Goal: Task Accomplishment & Management: Manage account settings

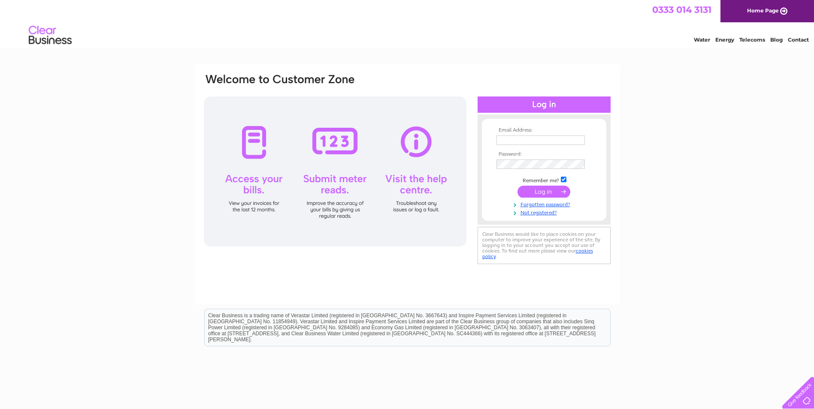
click at [532, 139] on input "text" at bounding box center [540, 140] width 88 height 9
type input "[EMAIL_ADDRESS][DOMAIN_NAME]"
click at [543, 193] on input "submit" at bounding box center [543, 192] width 53 height 12
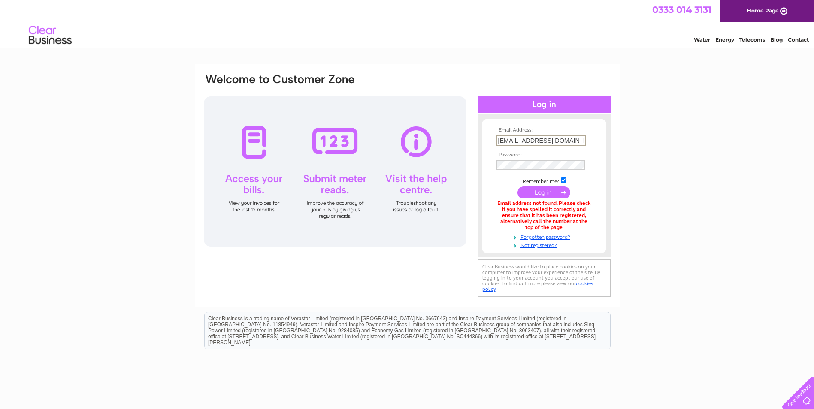
drag, startPoint x: 575, startPoint y: 141, endPoint x: 413, endPoint y: 142, distance: 162.5
click at [413, 142] on div "Email Address: [EMAIL_ADDRESS][DOMAIN_NAME] Password:" at bounding box center [407, 186] width 408 height 226
paste input "[PERSON_NAME]"
type input "[PERSON_NAME][EMAIL_ADDRESS][DOMAIN_NAME]"
click at [540, 191] on input "submit" at bounding box center [543, 193] width 53 height 12
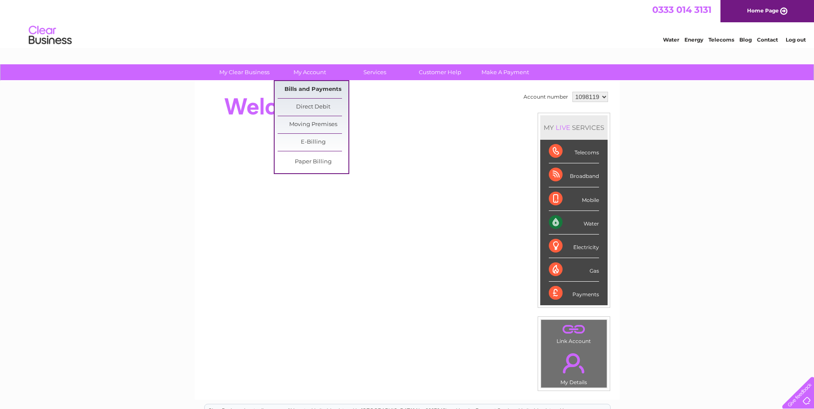
click at [300, 88] on link "Bills and Payments" at bounding box center [312, 89] width 71 height 17
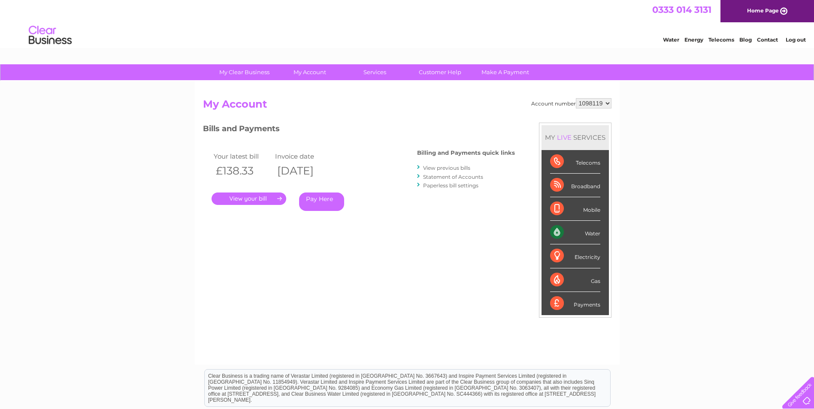
click at [251, 200] on link "." at bounding box center [248, 199] width 75 height 12
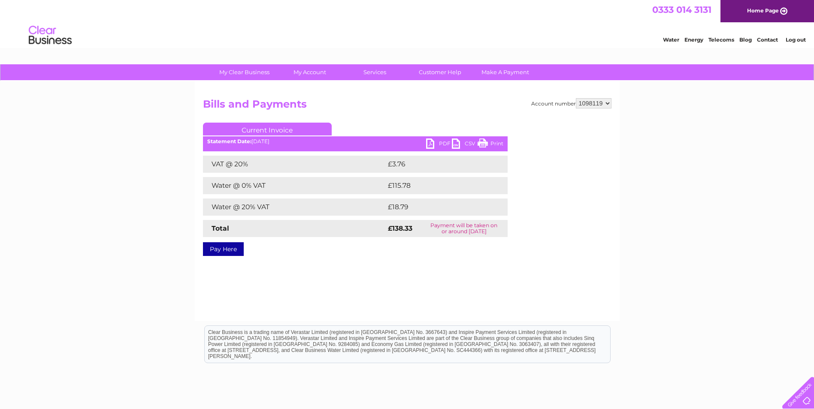
click at [437, 145] on link "PDF" at bounding box center [439, 145] width 26 height 12
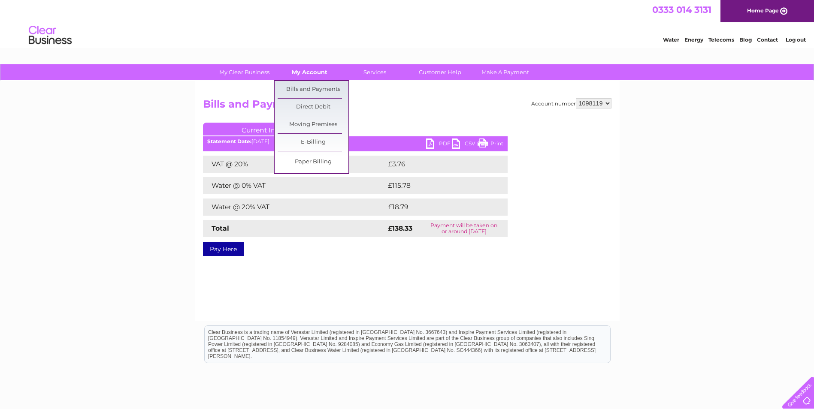
click at [309, 71] on link "My Account" at bounding box center [309, 72] width 71 height 16
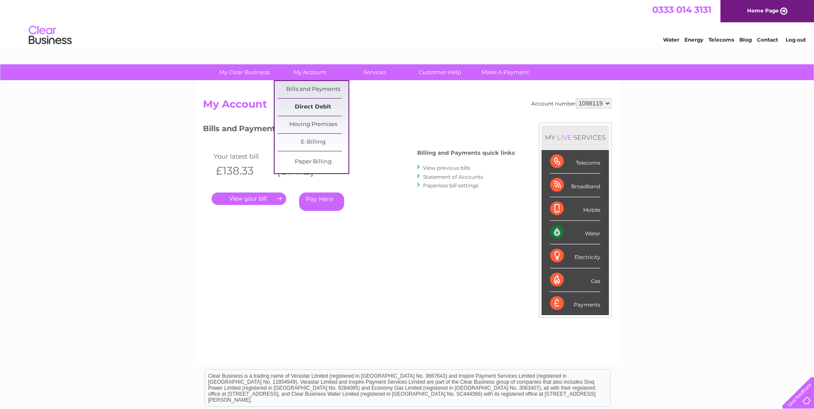
click at [304, 106] on link "Direct Debit" at bounding box center [312, 107] width 71 height 17
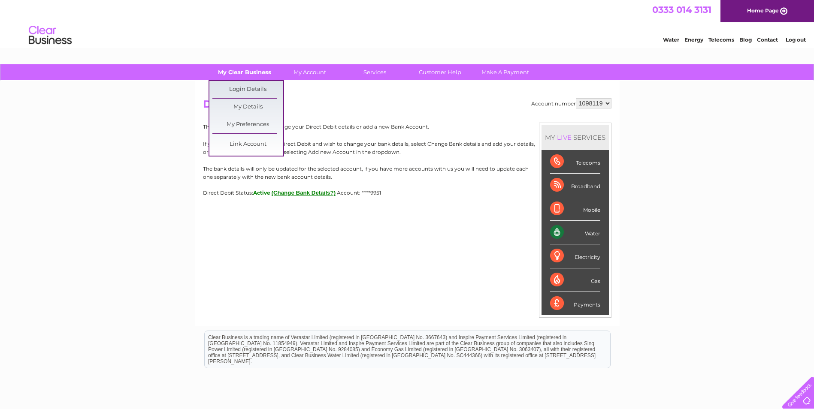
click at [248, 72] on link "My Clear Business" at bounding box center [244, 72] width 71 height 16
